Goal: Task Accomplishment & Management: Use online tool/utility

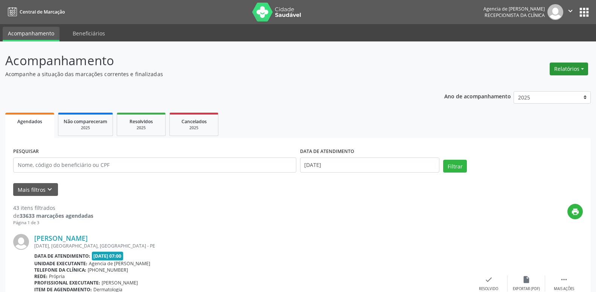
click at [568, 70] on button "Relatórios" at bounding box center [569, 68] width 38 height 13
click at [535, 87] on link "Agendamentos" at bounding box center [547, 85] width 81 height 11
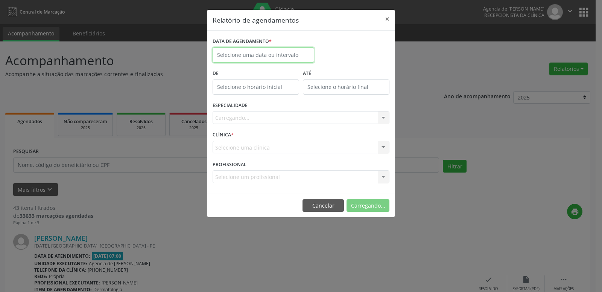
click at [241, 55] on input "text" at bounding box center [264, 54] width 102 height 15
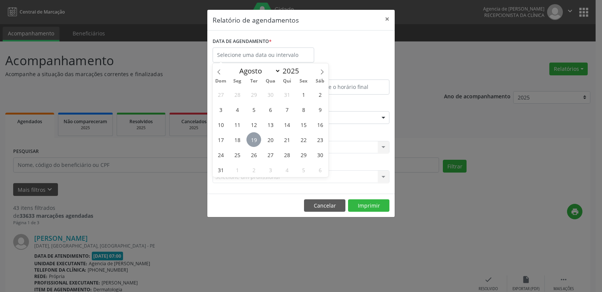
click at [253, 142] on span "19" at bounding box center [254, 139] width 15 height 15
type input "[DATE]"
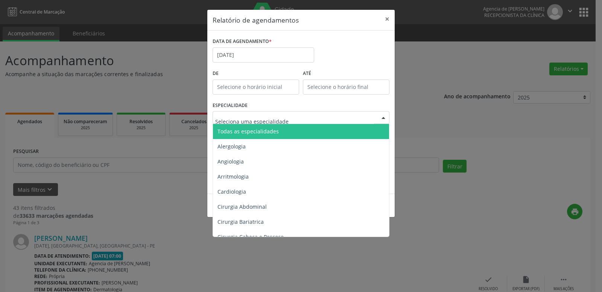
click at [248, 136] on span "Todas as especialidades" at bounding box center [301, 131] width 177 height 15
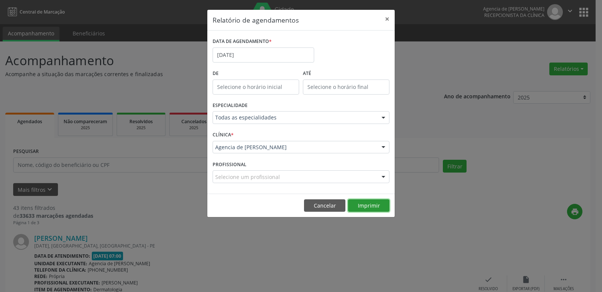
click at [371, 207] on button "Imprimir" at bounding box center [368, 205] width 41 height 13
click at [384, 17] on button "×" at bounding box center [387, 19] width 15 height 18
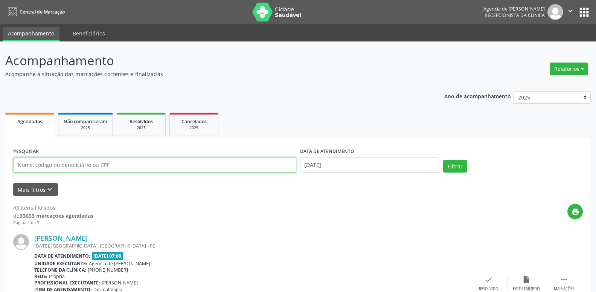
click at [95, 164] on input "text" at bounding box center [154, 164] width 283 height 15
type input "35601345449"
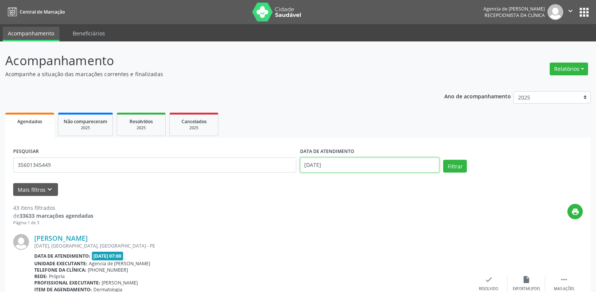
click at [384, 160] on input "[DATE]" at bounding box center [370, 164] width 140 height 15
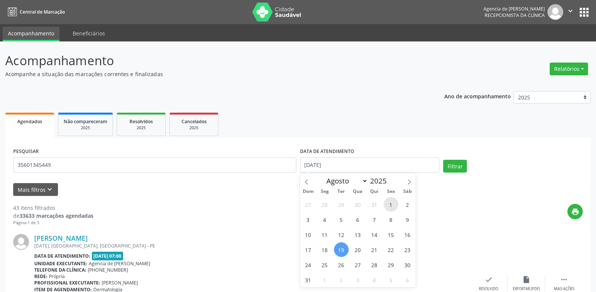
click at [393, 205] on span "1" at bounding box center [391, 204] width 15 height 15
type input "[DATE]"
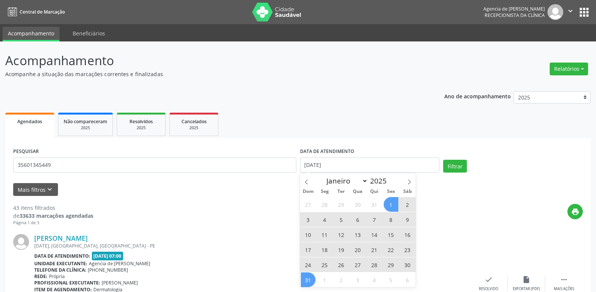
click at [308, 279] on span "31" at bounding box center [308, 279] width 15 height 15
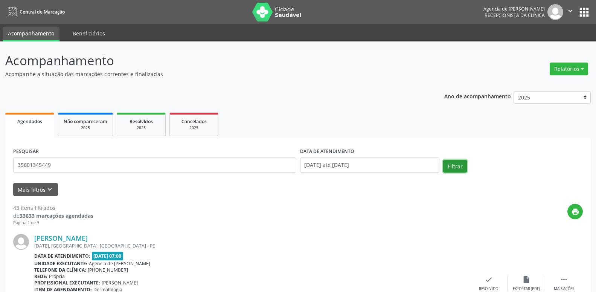
click at [449, 161] on button "Filtrar" at bounding box center [455, 166] width 24 height 13
click at [571, 67] on button "Relatórios" at bounding box center [569, 68] width 38 height 13
click at [550, 86] on link "Agendamentos" at bounding box center [547, 85] width 81 height 11
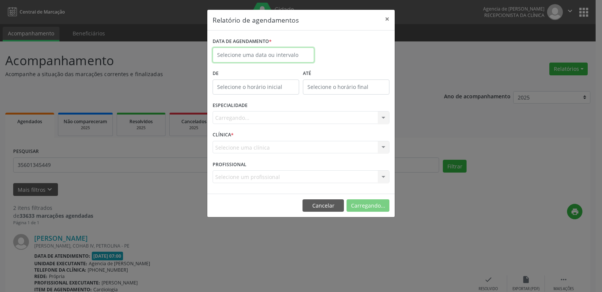
click at [287, 52] on input "text" at bounding box center [264, 54] width 102 height 15
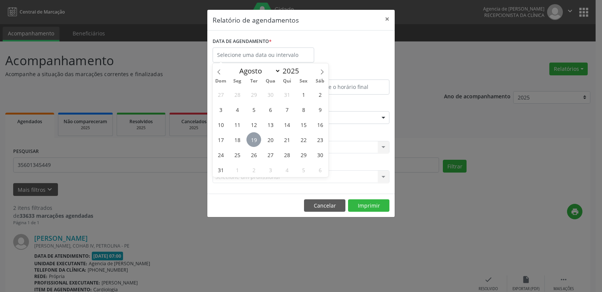
click at [254, 142] on span "19" at bounding box center [254, 139] width 15 height 15
type input "[DATE]"
click at [254, 142] on span "19" at bounding box center [254, 139] width 15 height 15
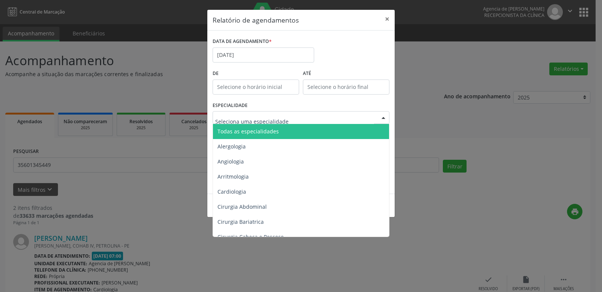
click at [261, 132] on span "Todas as especialidades" at bounding box center [248, 131] width 61 height 7
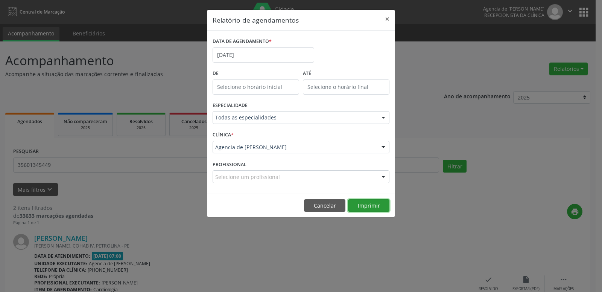
click at [381, 209] on button "Imprimir" at bounding box center [368, 205] width 41 height 13
